Goal: Communication & Community: Answer question/provide support

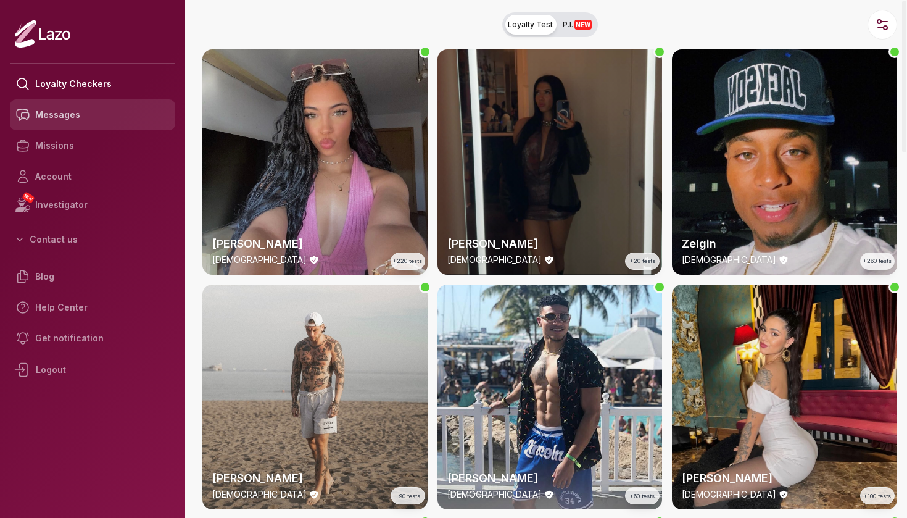
click at [102, 118] on link "Messages" at bounding box center [92, 114] width 165 height 31
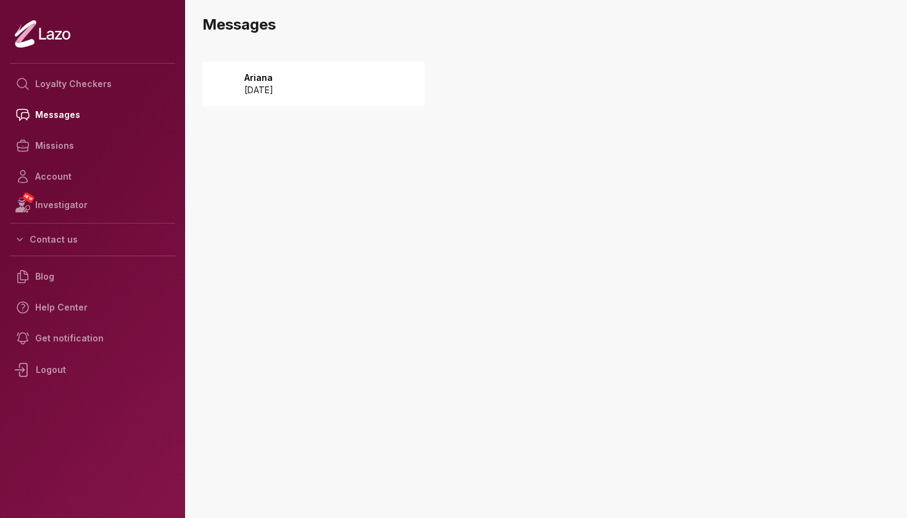
click at [265, 90] on p "[DATE]" at bounding box center [258, 90] width 29 height 12
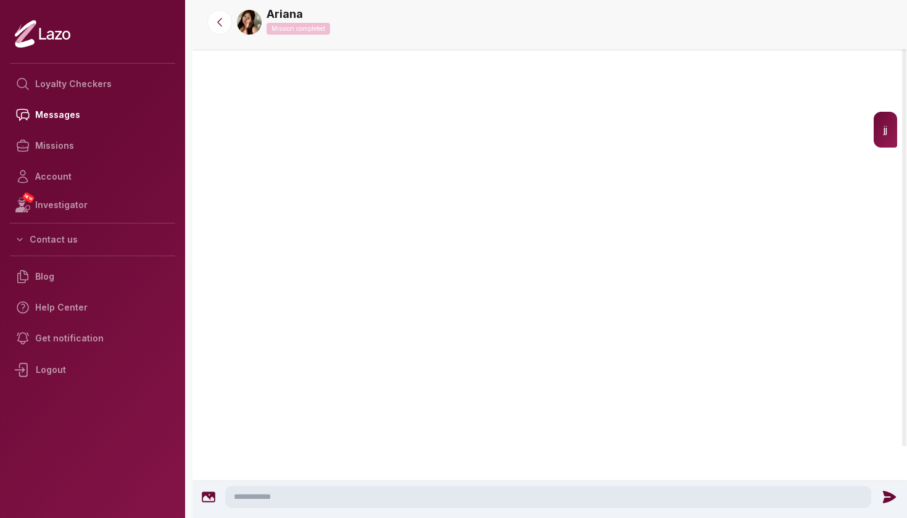
click at [395, 103] on div "Ariana 3:56 PM jj" at bounding box center [549, 290] width 714 height 483
click at [249, 27] on img at bounding box center [249, 22] width 25 height 25
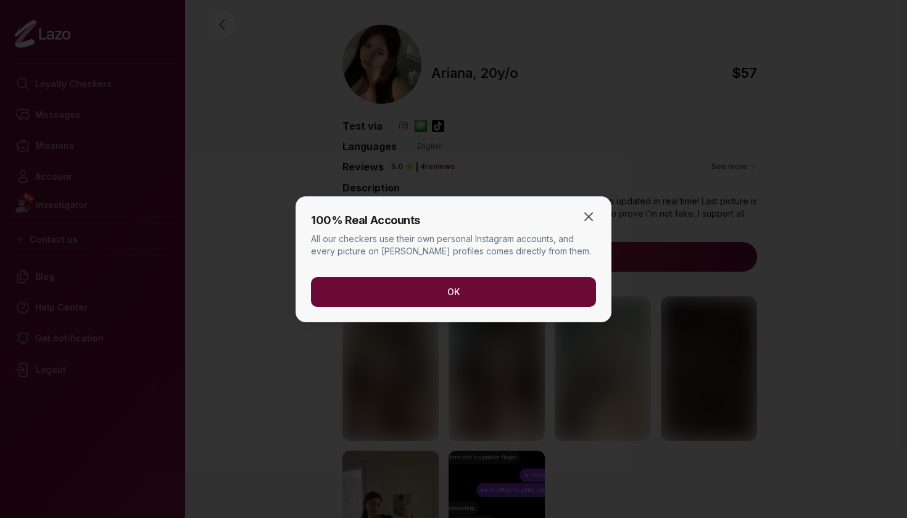
click at [527, 283] on button "OK" at bounding box center [453, 292] width 285 height 30
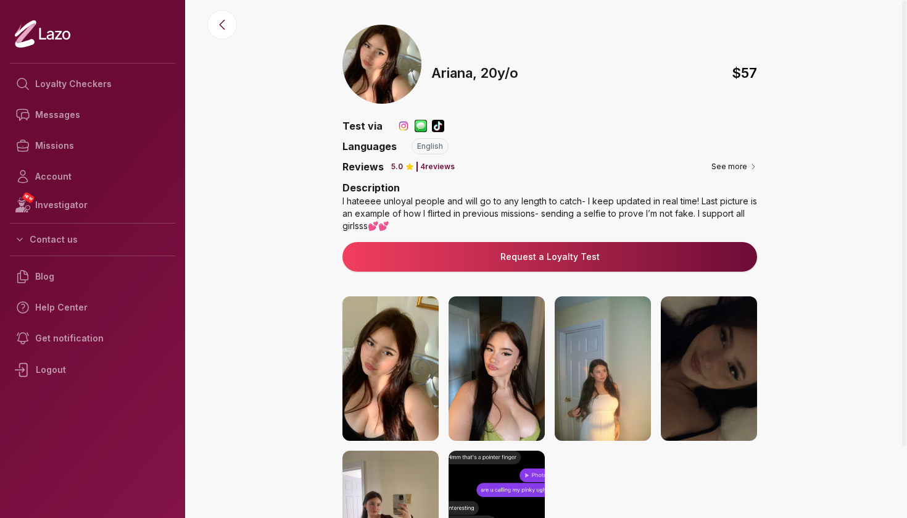
click at [400, 122] on img at bounding box center [403, 126] width 12 height 12
click at [364, 130] on p "Test via" at bounding box center [362, 125] width 40 height 15
click at [432, 125] on img at bounding box center [438, 126] width 12 height 12
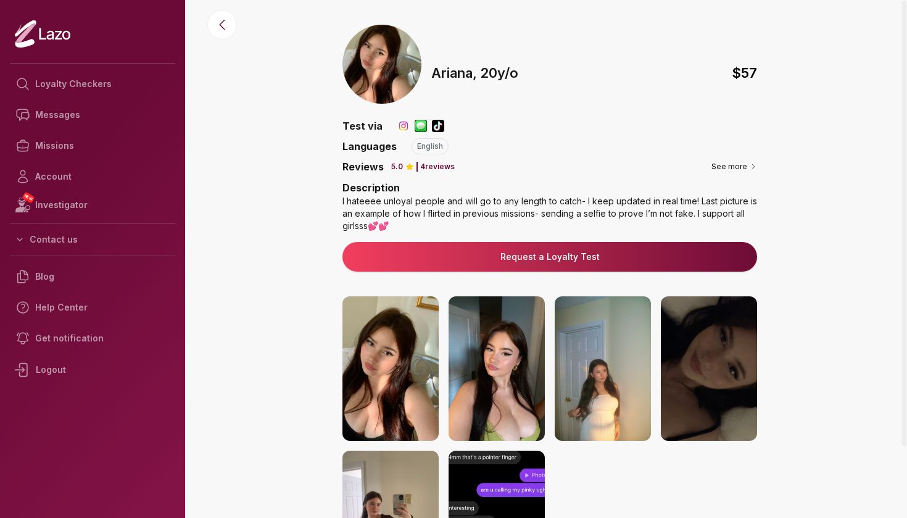
click at [432, 125] on img at bounding box center [438, 126] width 12 height 12
click at [722, 169] on button "See more" at bounding box center [734, 166] width 46 height 12
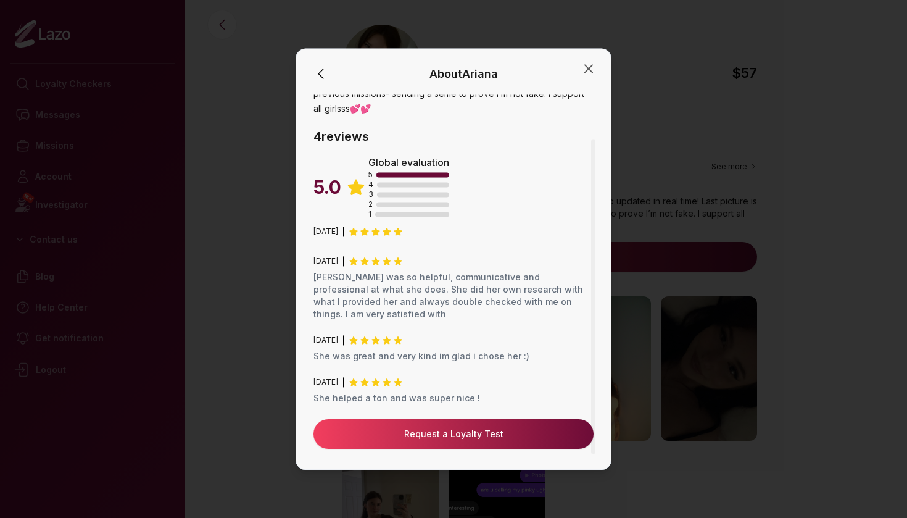
scroll to position [55, 0]
click at [587, 67] on icon "button" at bounding box center [588, 68] width 7 height 7
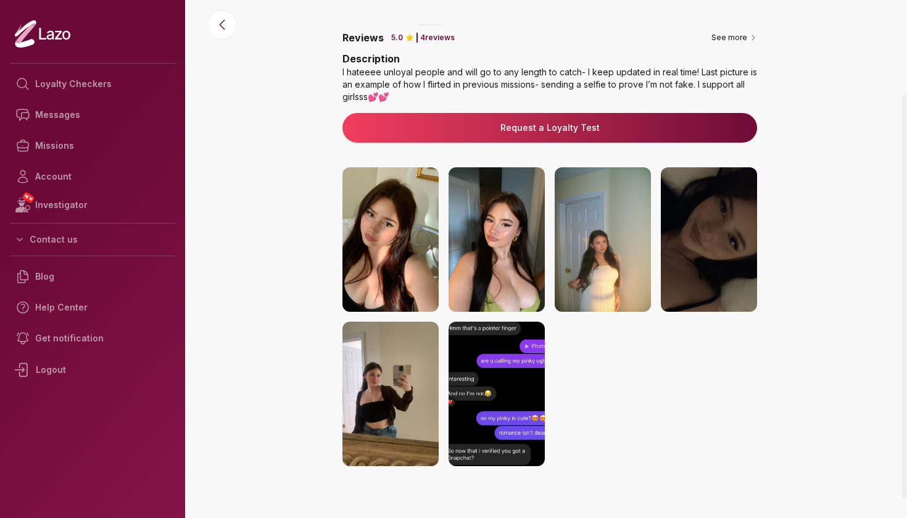
scroll to position [132, 0]
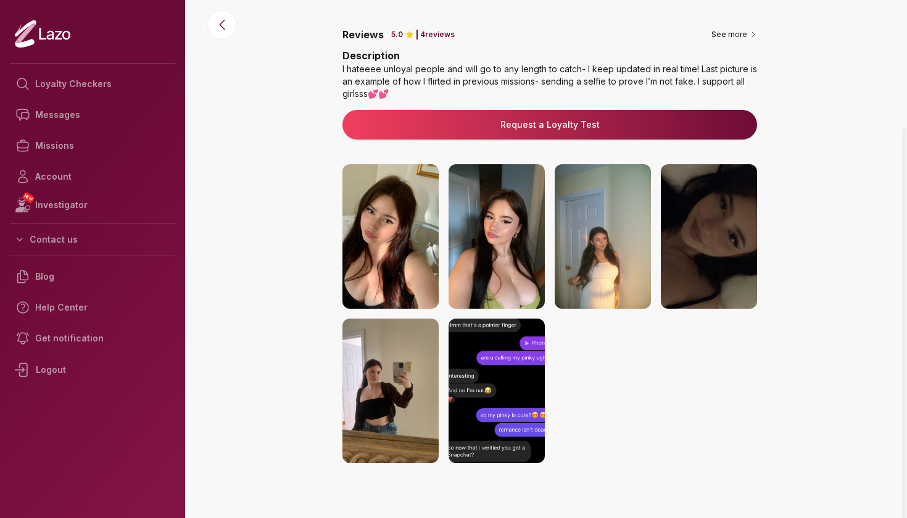
click at [505, 421] on img at bounding box center [496, 390] width 96 height 144
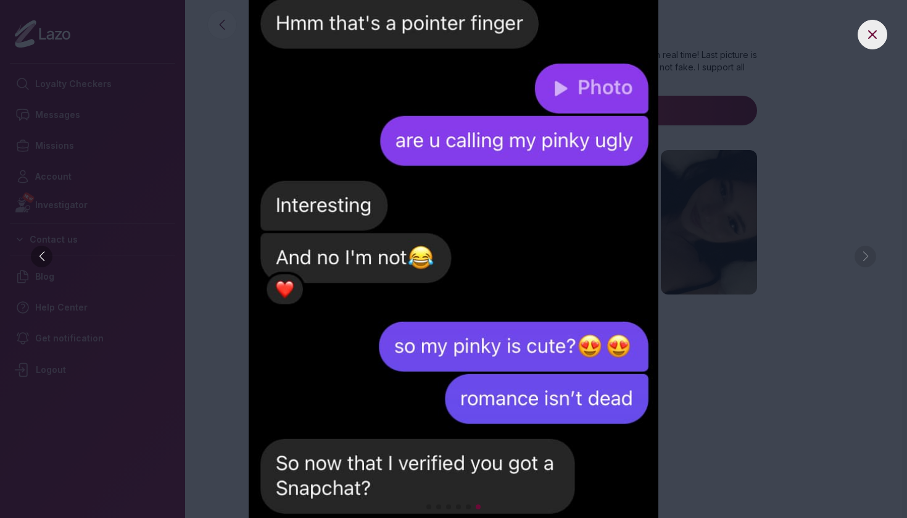
scroll to position [0, 0]
click at [876, 34] on icon at bounding box center [872, 34] width 15 height 15
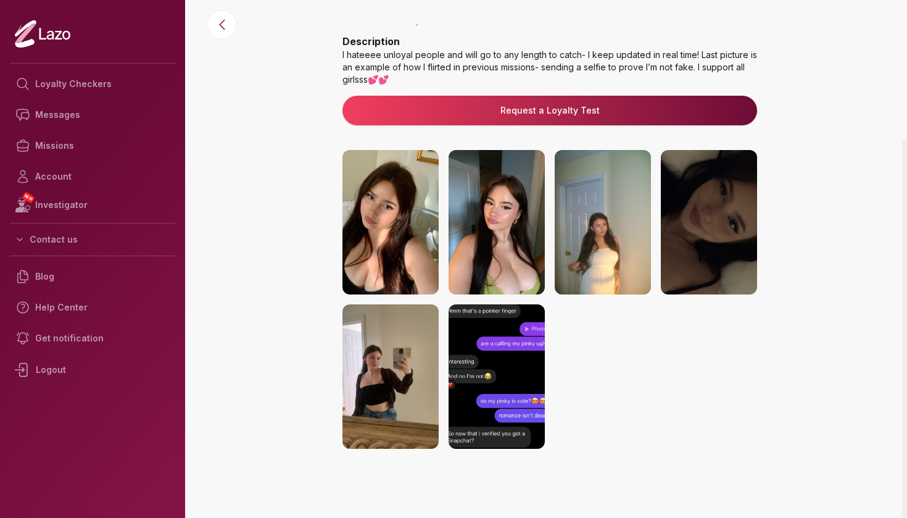
click at [384, 355] on img at bounding box center [390, 376] width 96 height 144
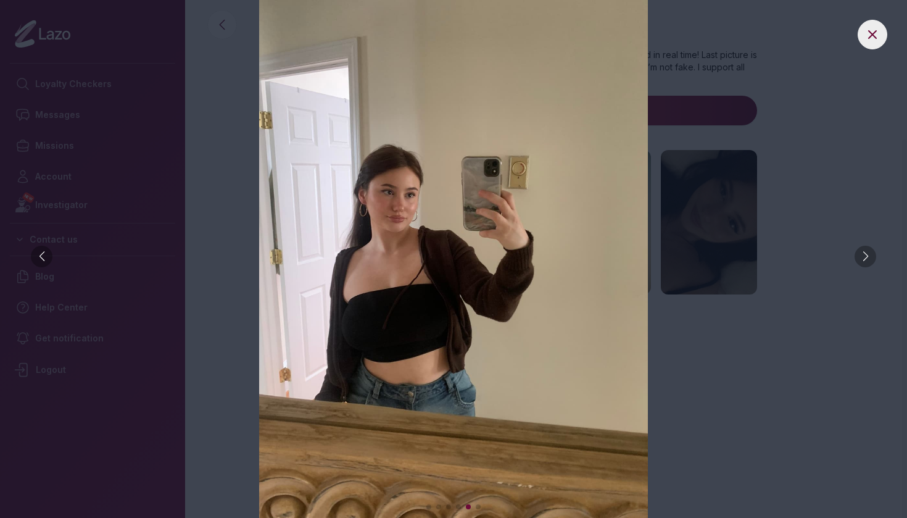
click at [870, 28] on icon at bounding box center [872, 34] width 15 height 15
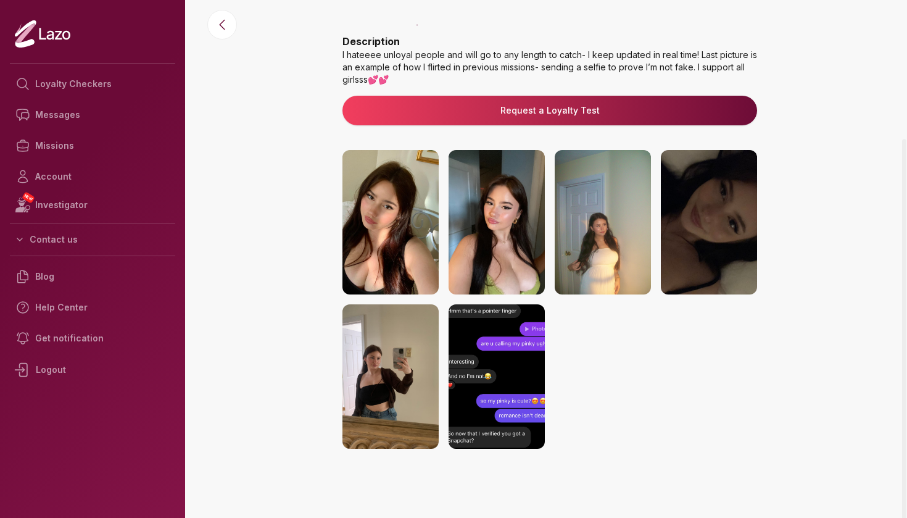
click at [516, 204] on img at bounding box center [496, 222] width 96 height 144
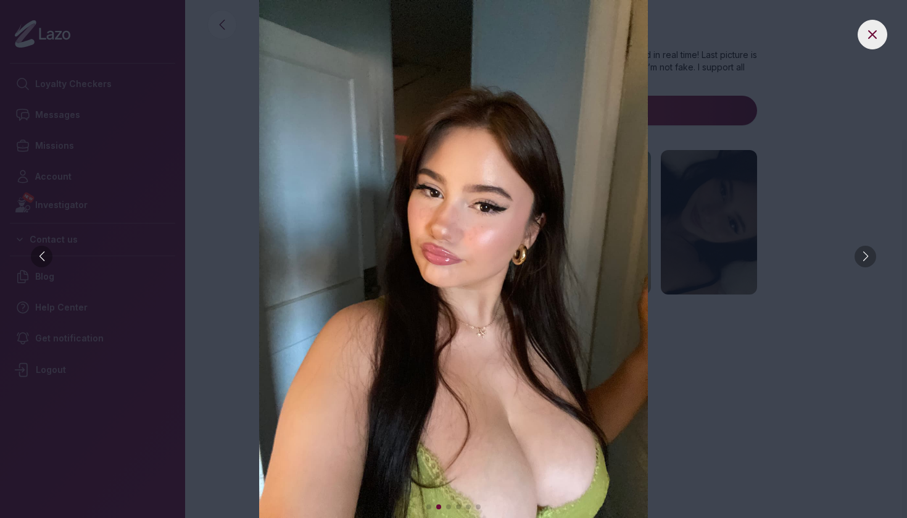
click at [876, 28] on icon at bounding box center [872, 34] width 15 height 15
